Goal: Navigation & Orientation: Find specific page/section

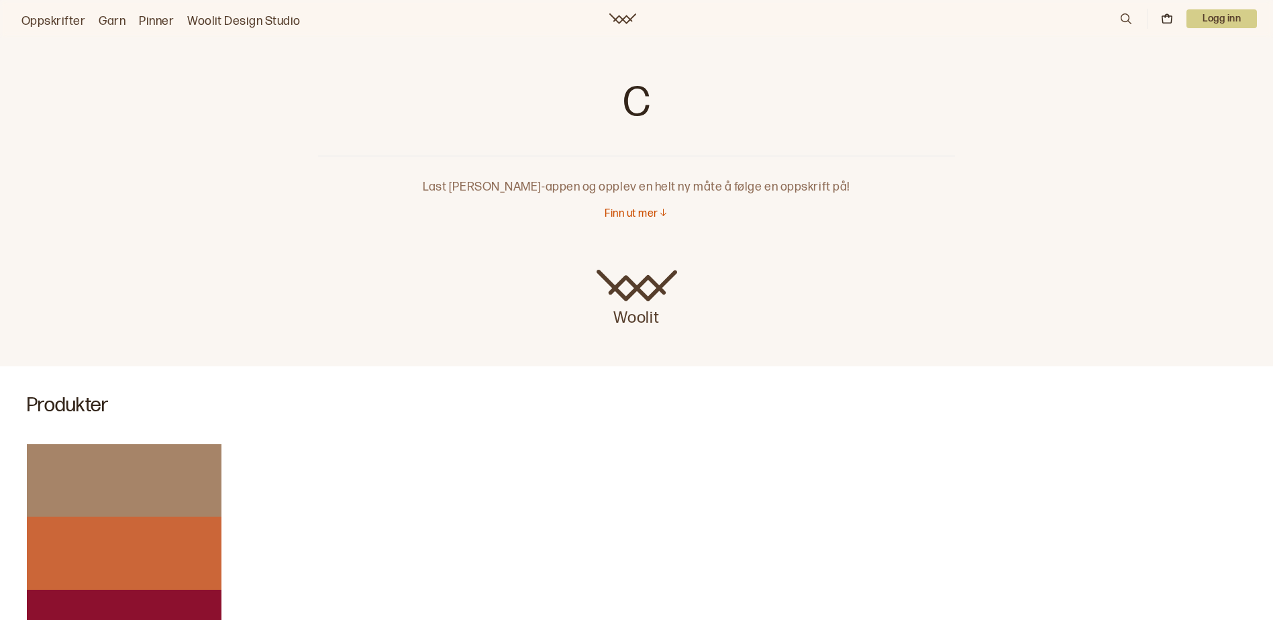
click at [628, 211] on p "Finn ut mer" at bounding box center [631, 214] width 53 height 14
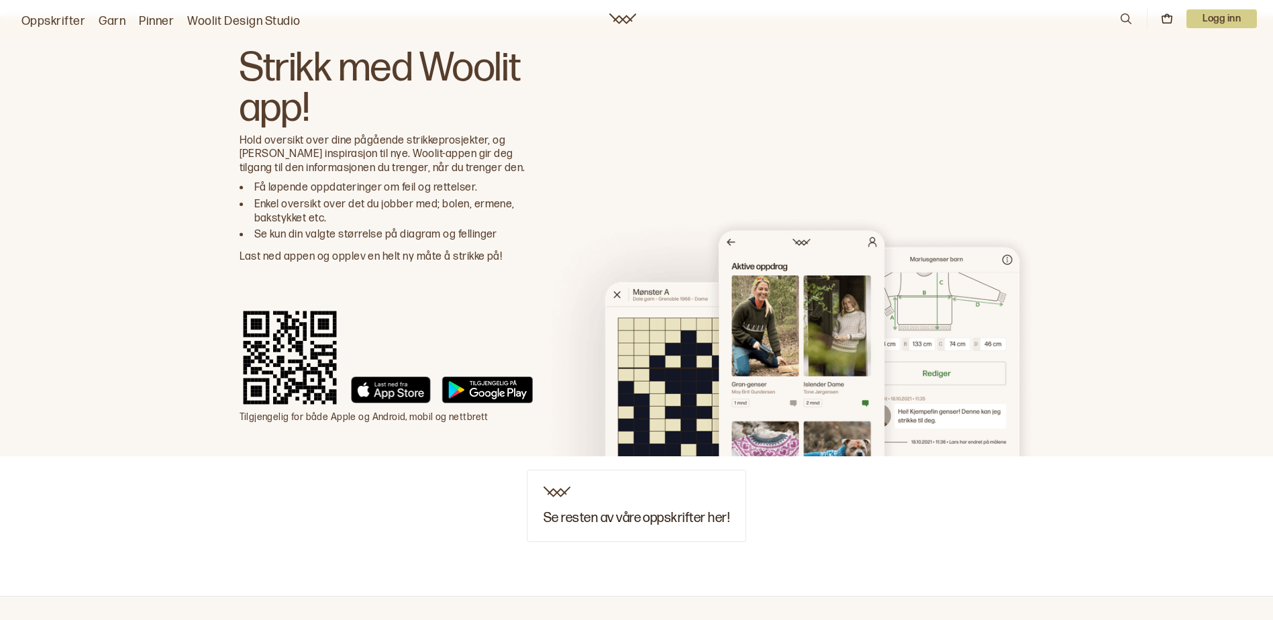
scroll to position [1339, 0]
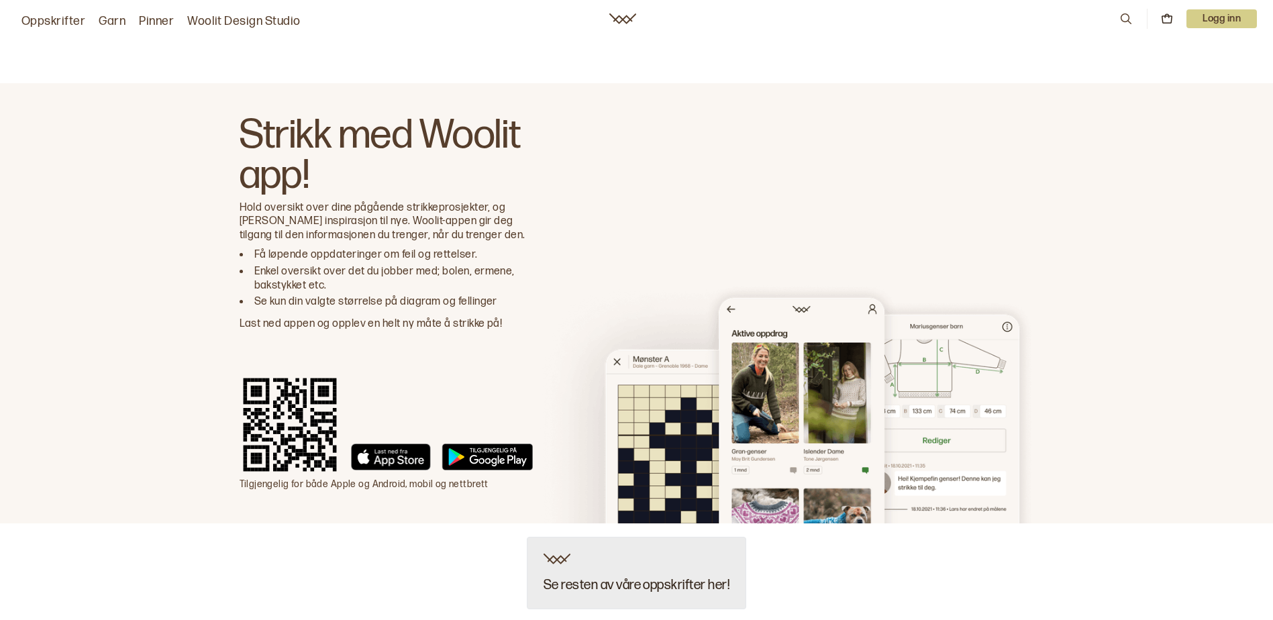
click at [621, 564] on div "Se resten av våre oppskrifter her!" at bounding box center [636, 573] width 219 height 72
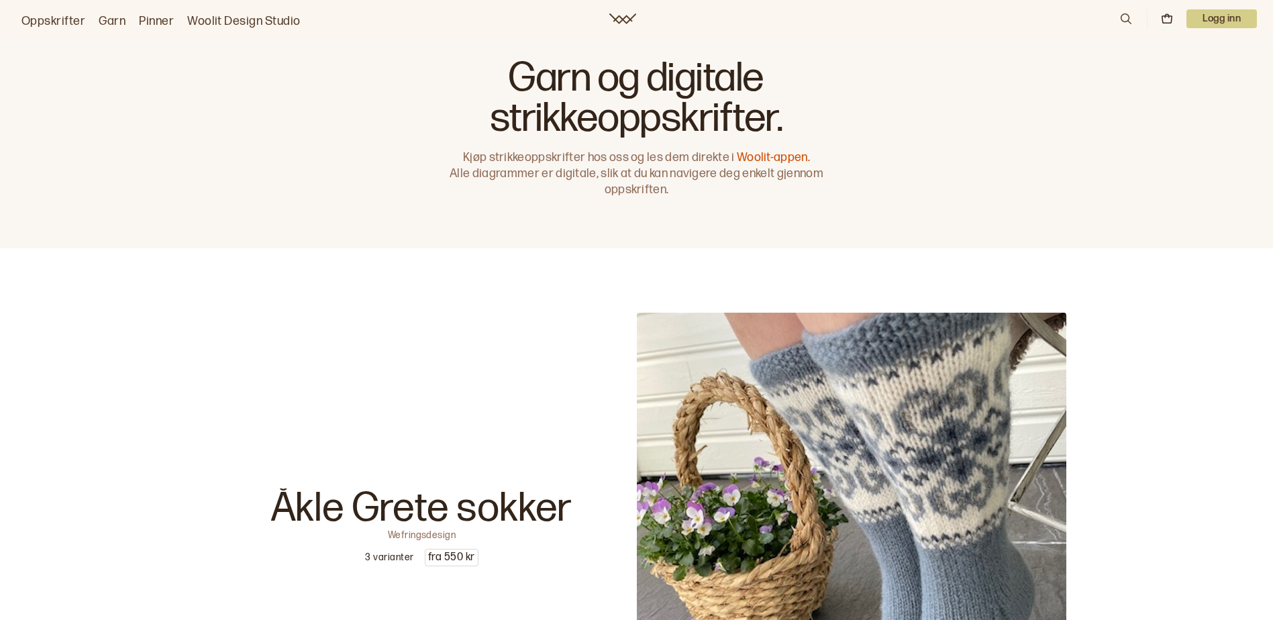
click at [769, 158] on link "Woolit-appen." at bounding box center [773, 157] width 73 height 14
click at [67, 17] on link "Oppskrifter" at bounding box center [53, 21] width 64 height 19
click at [50, 20] on link "Oppskrifter" at bounding box center [53, 21] width 64 height 19
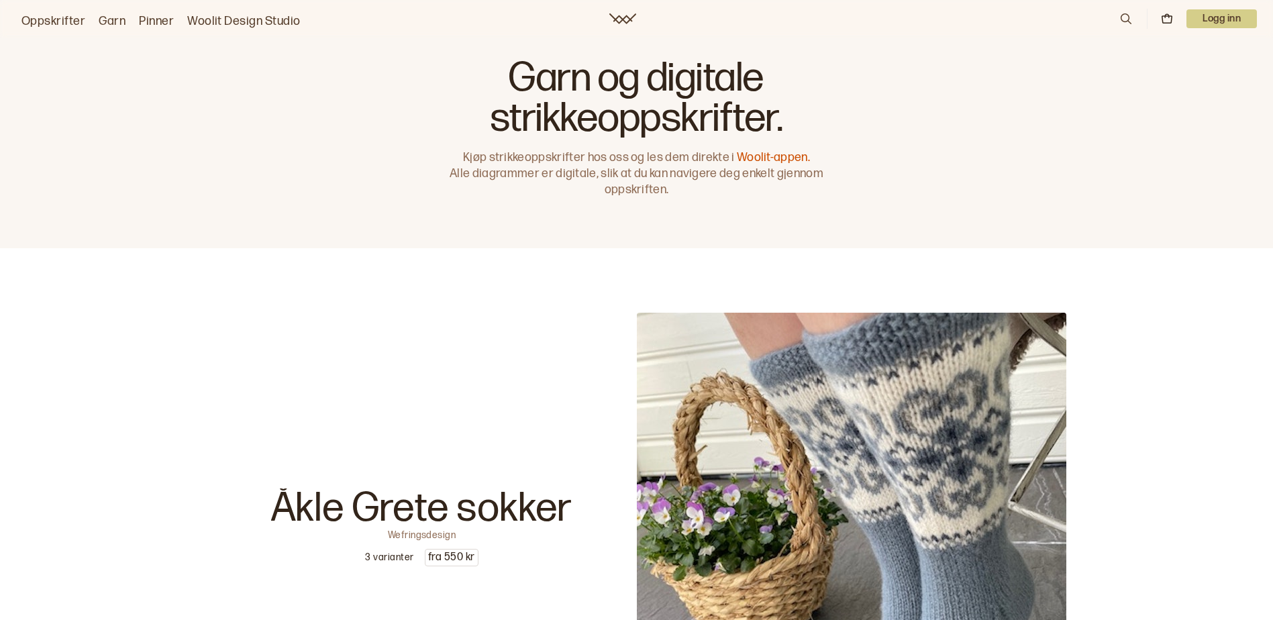
click at [50, 20] on link "Oppskrifter" at bounding box center [53, 21] width 64 height 19
click at [40, 21] on link "Oppskrifter" at bounding box center [53, 21] width 64 height 19
click at [40, 17] on link "Oppskrifter" at bounding box center [53, 21] width 64 height 19
click at [109, 17] on link "Garn" at bounding box center [112, 21] width 27 height 19
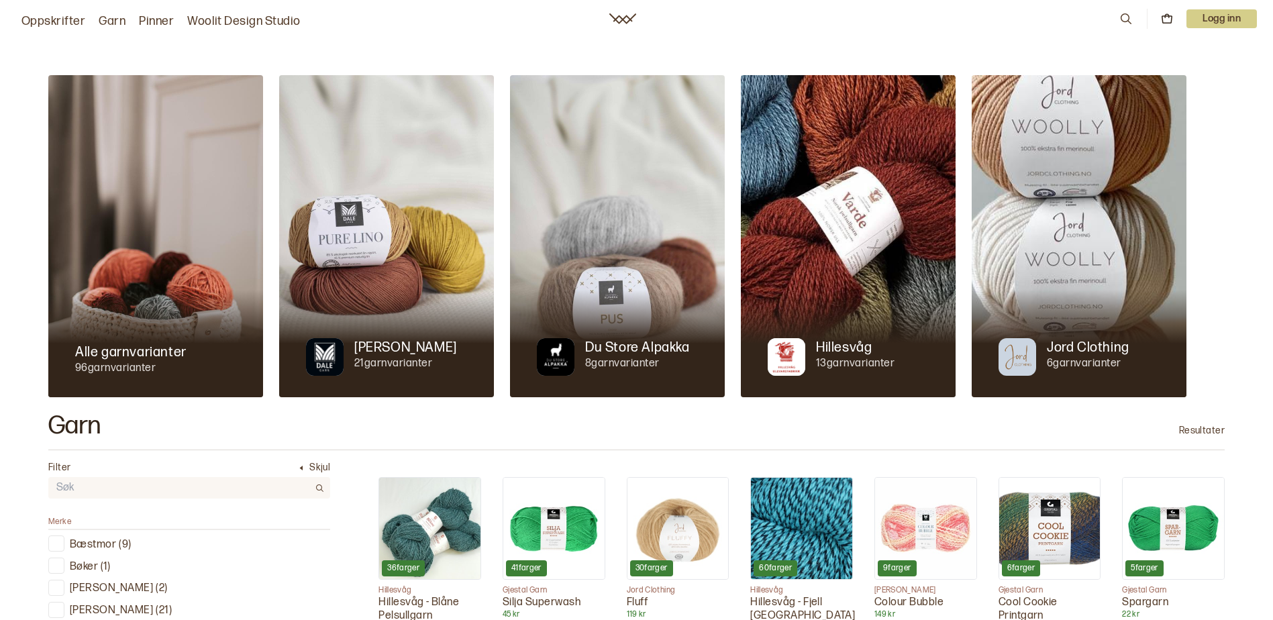
click at [60, 15] on link "Oppskrifter" at bounding box center [53, 21] width 64 height 19
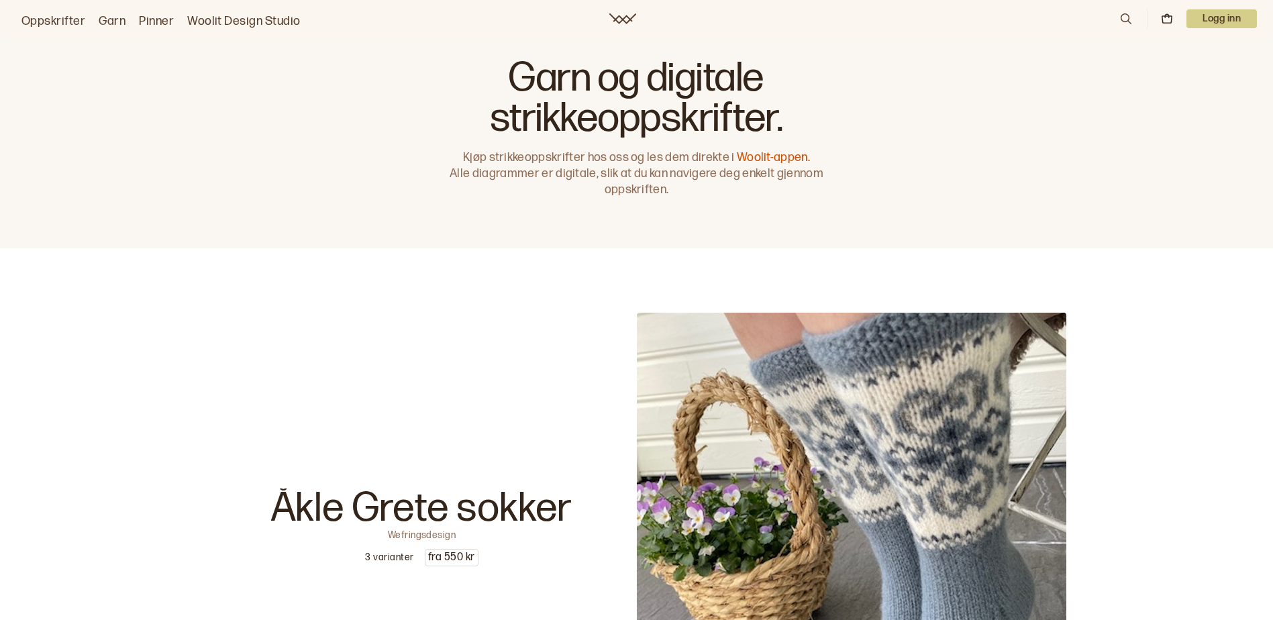
click at [241, 16] on link "Woolit Design Studio" at bounding box center [243, 21] width 113 height 19
